Goal: Find specific page/section

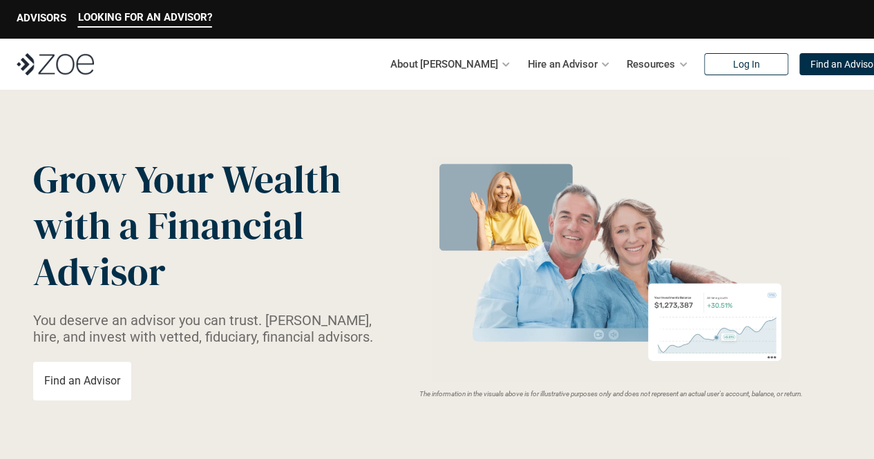
click at [818, 64] on p "Find an Advisor" at bounding box center [843, 65] width 66 height 12
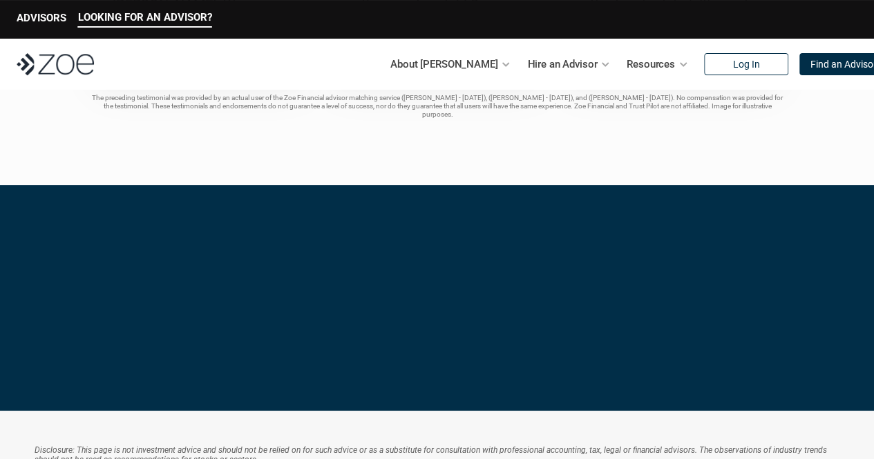
scroll to position [2764, 0]
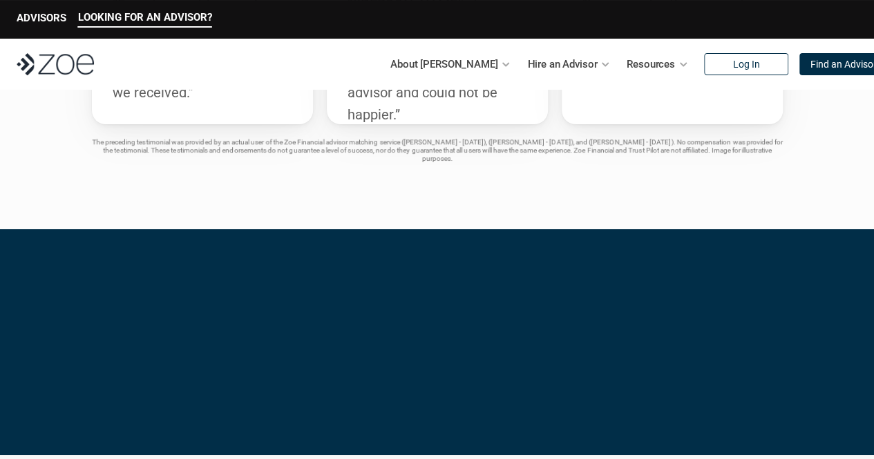
scroll to position [2764, 0]
